Goal: Task Accomplishment & Management: Manage account settings

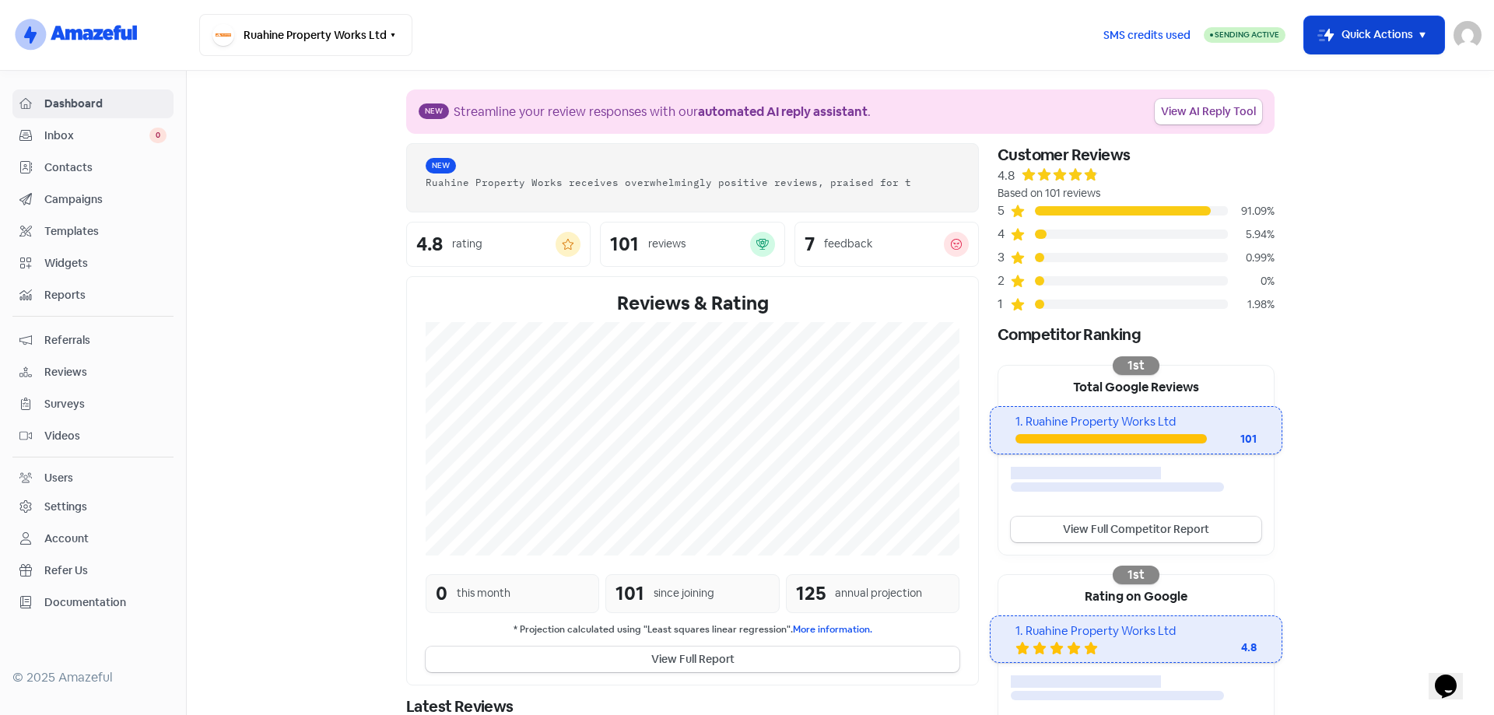
click at [1419, 36] on icon "button" at bounding box center [1422, 35] width 19 height 19
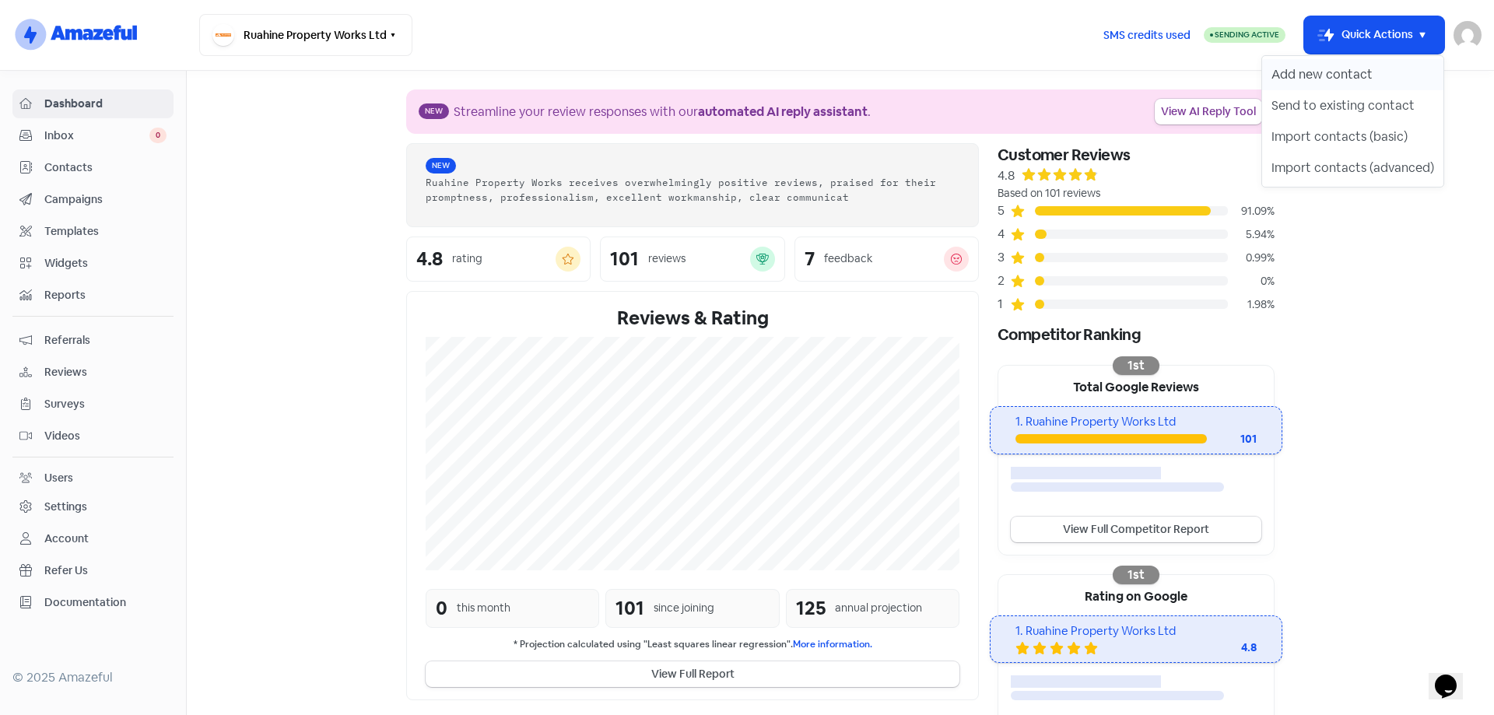
click at [1335, 69] on button "Add new contact" at bounding box center [1352, 74] width 181 height 31
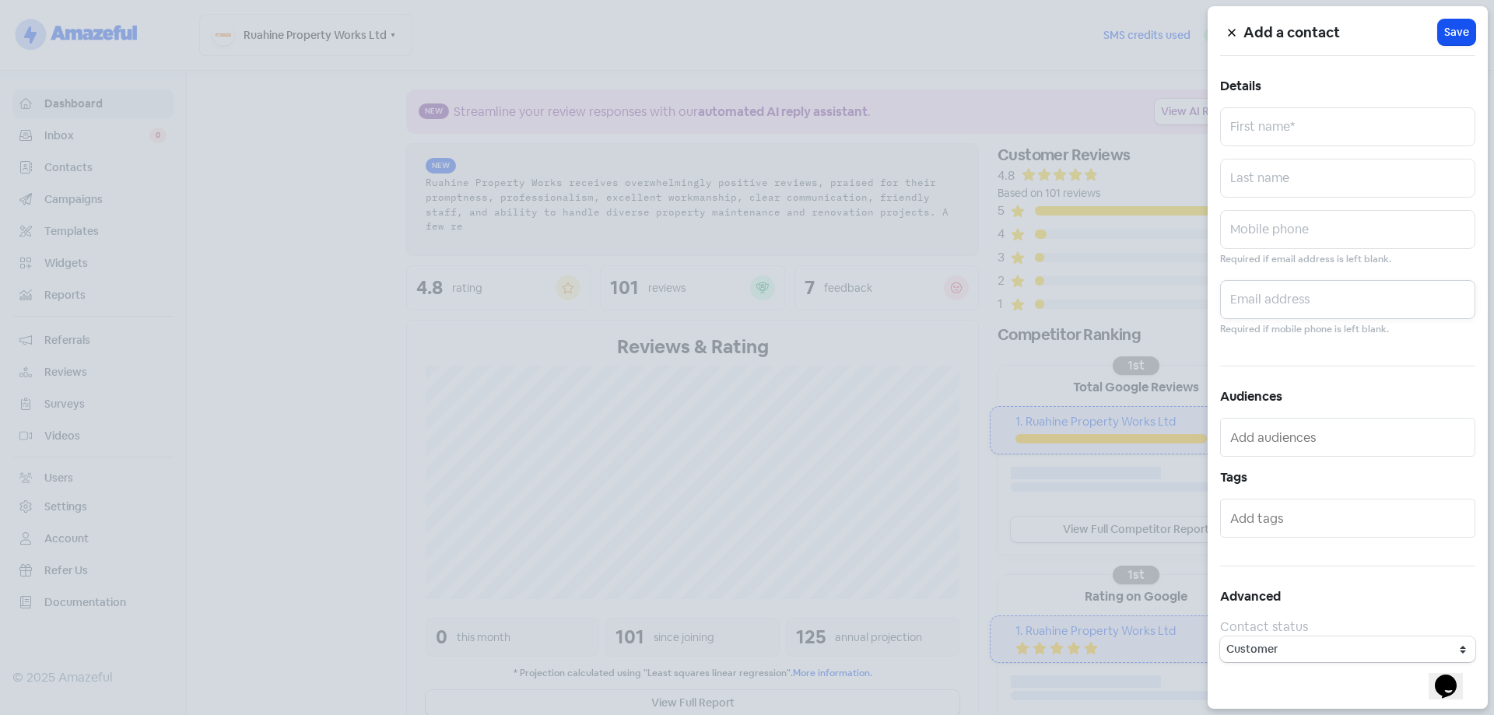
click at [1279, 298] on input "text" at bounding box center [1347, 299] width 255 height 39
paste input "[EMAIL_ADDRESS][DOMAIN_NAME]"
type input "[EMAIL_ADDRESS][DOMAIN_NAME]"
click at [1281, 111] on input "text" at bounding box center [1347, 126] width 255 height 39
type input "Mark"
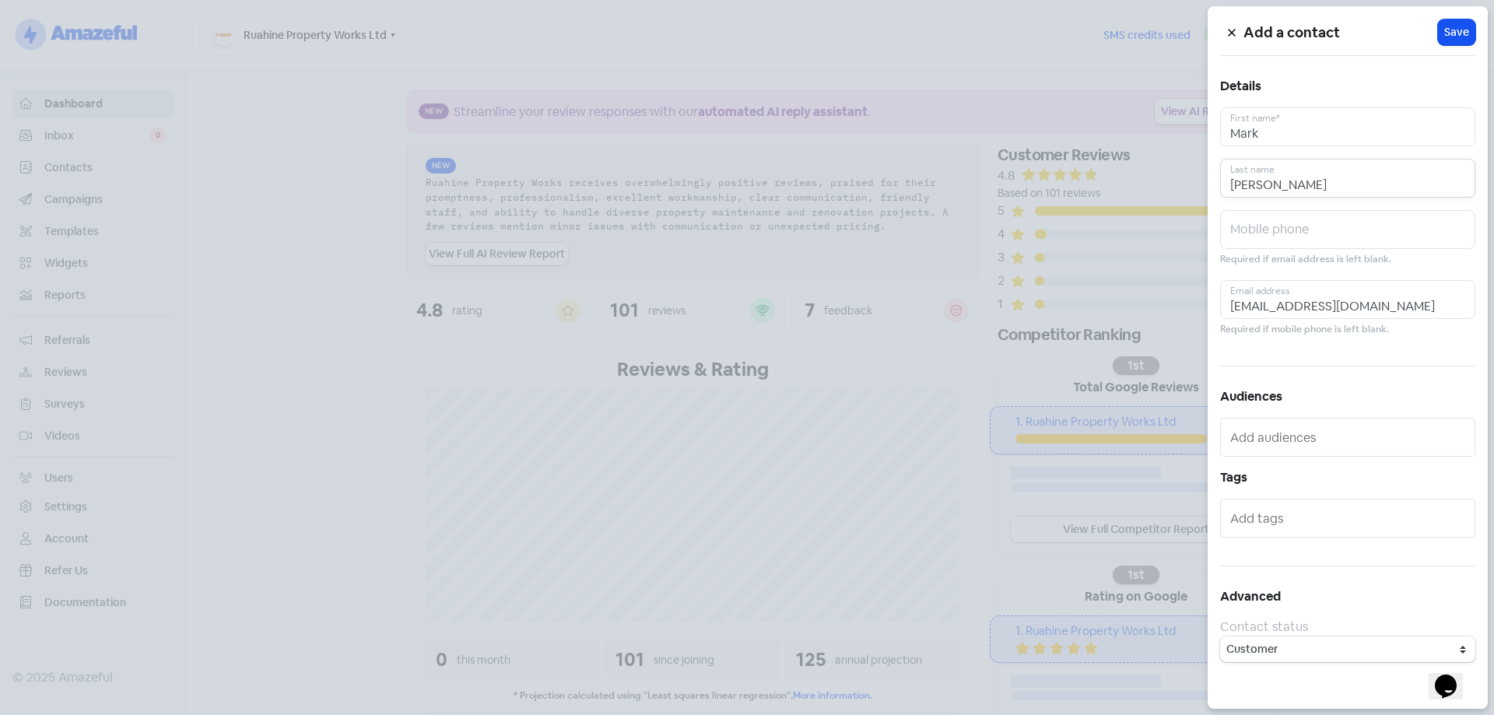
type input "[PERSON_NAME]"
click at [1458, 33] on span "Save" at bounding box center [1456, 32] width 25 height 16
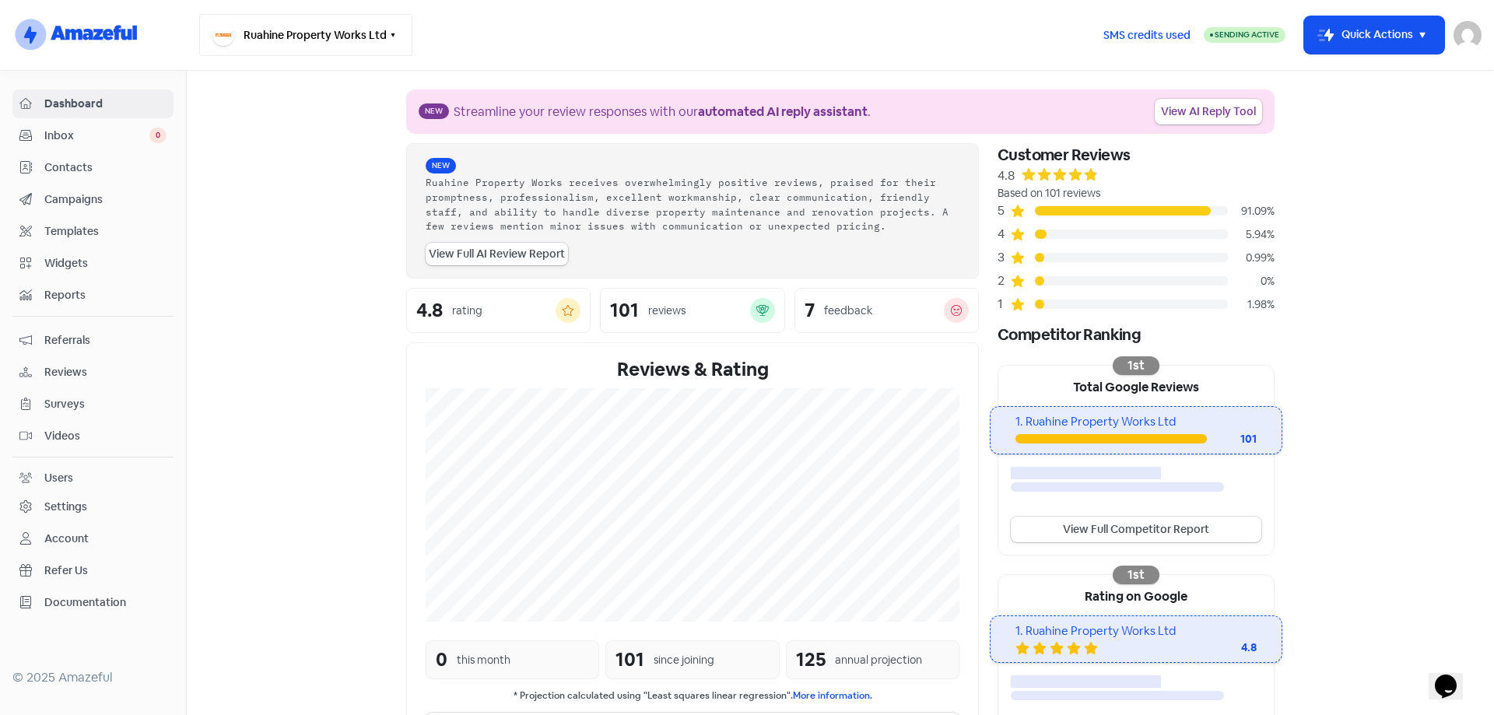
click at [371, 33] on button "Ruahine Property Works Ltd" at bounding box center [305, 35] width 213 height 42
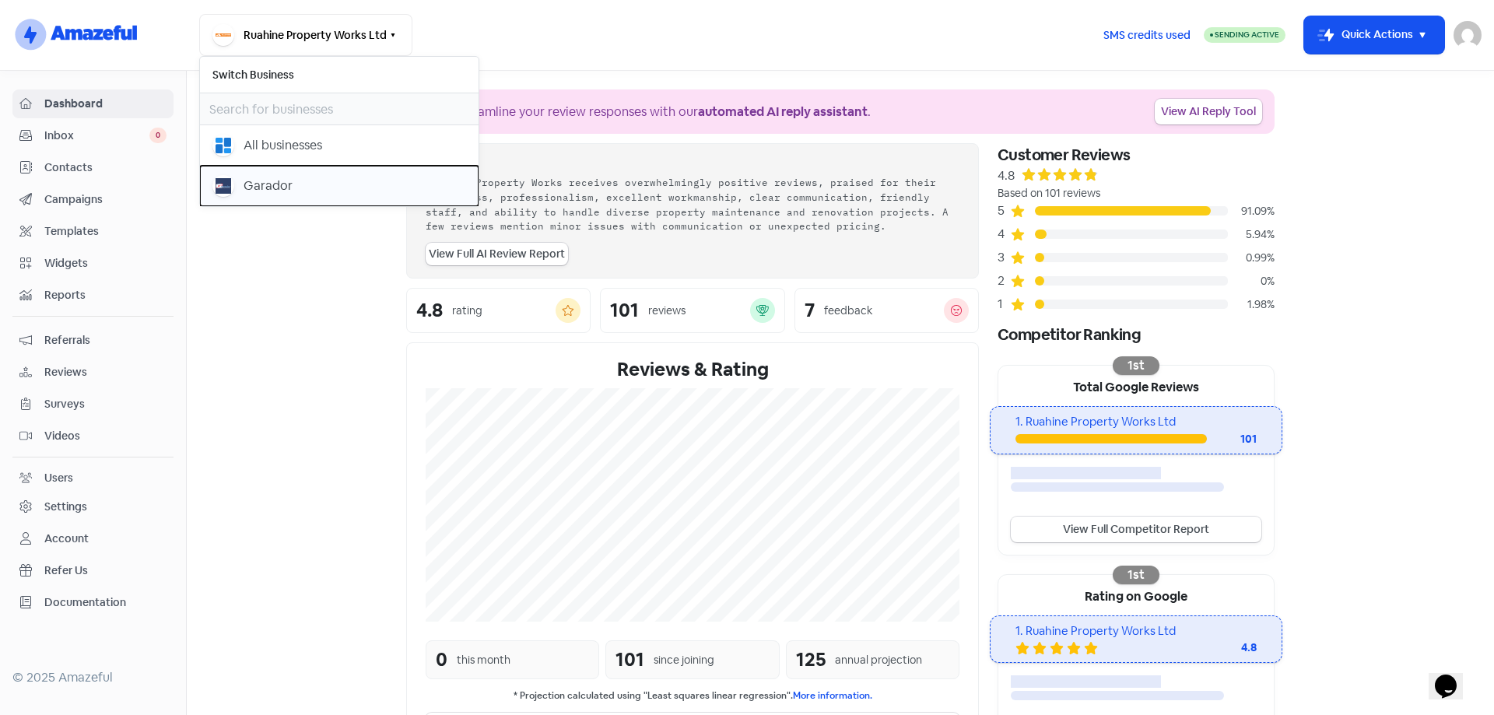
click at [309, 184] on div "Garador" at bounding box center [339, 186] width 254 height 22
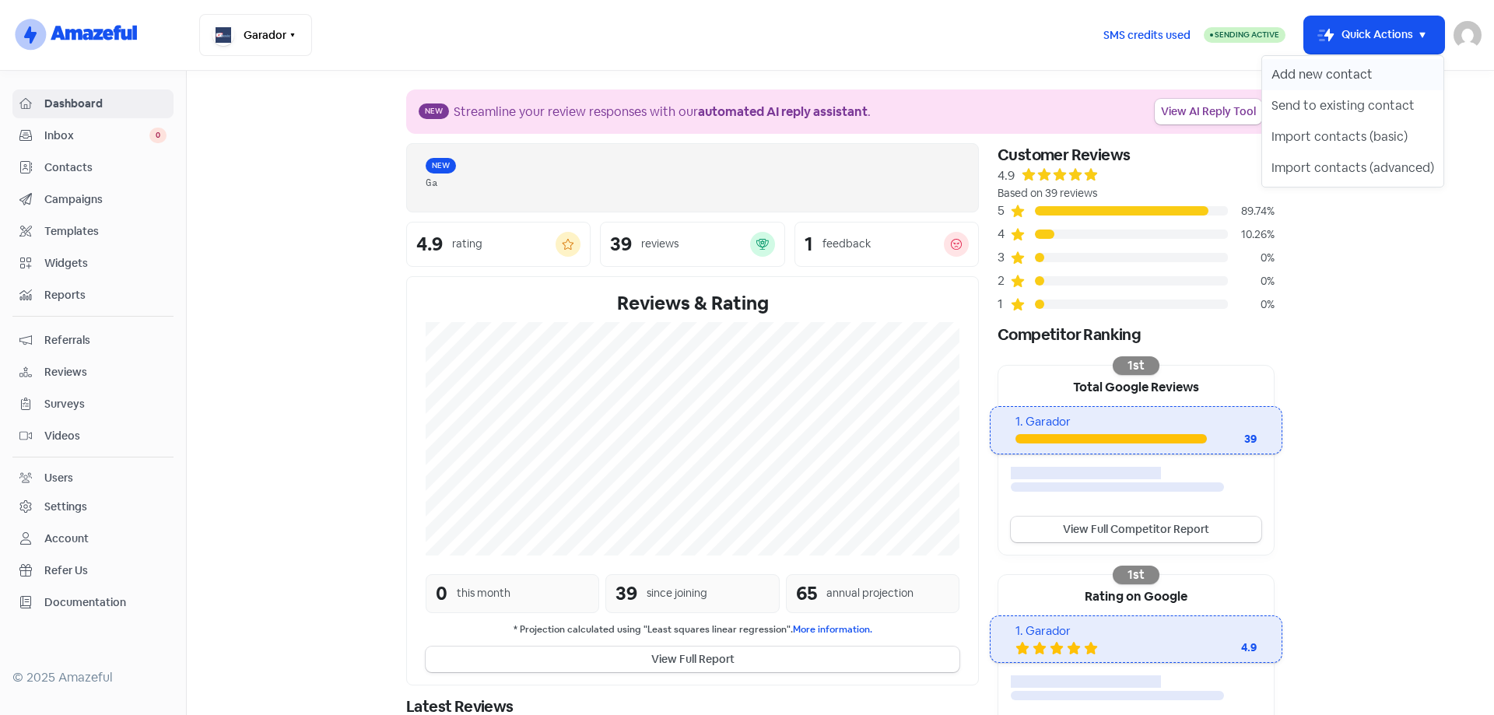
click at [1363, 69] on button "Add new contact" at bounding box center [1352, 74] width 181 height 31
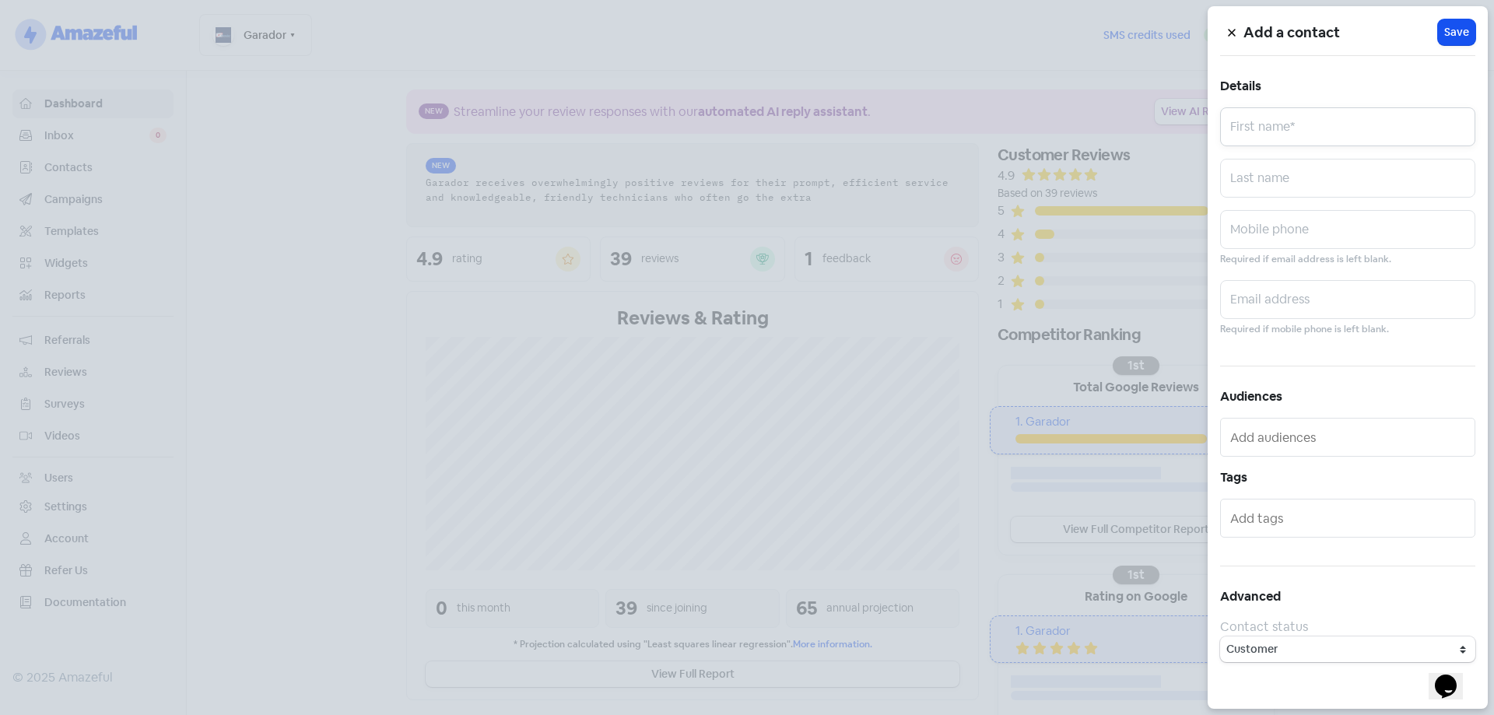
click at [1318, 127] on input "text" at bounding box center [1347, 126] width 255 height 39
type input "[PERSON_NAME]"
type input "Brown"
paste input "[PERSON_NAME][EMAIL_ADDRESS][DOMAIN_NAME]"
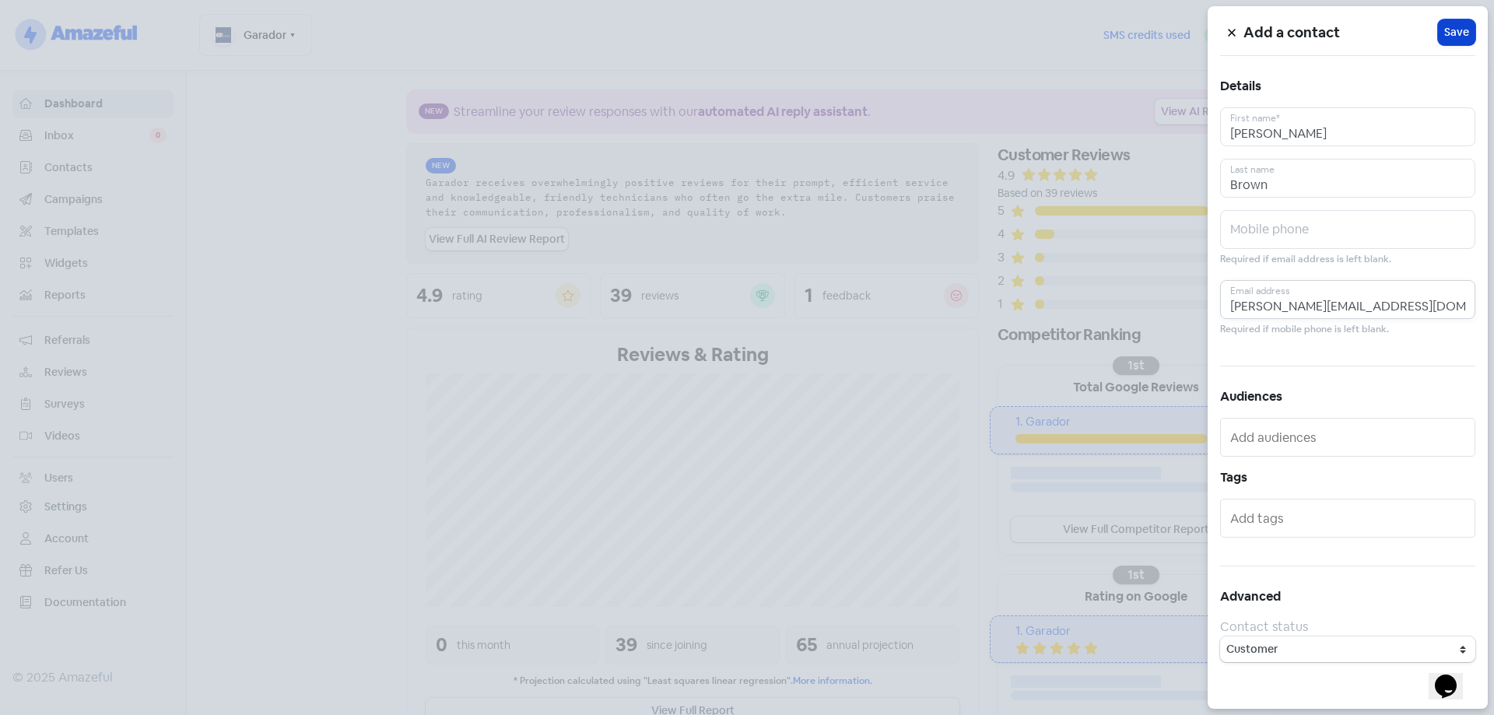
type input "[PERSON_NAME][EMAIL_ADDRESS][DOMAIN_NAME]"
click at [1454, 33] on span "Save" at bounding box center [1456, 32] width 25 height 16
